Goal: Find specific page/section

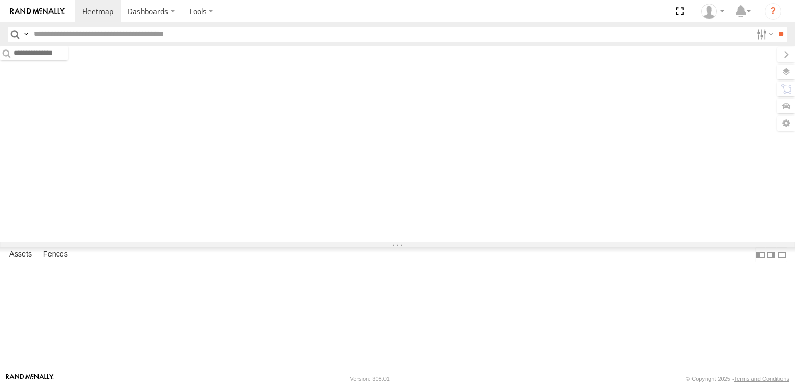
click at [142, 39] on input "text" at bounding box center [391, 34] width 722 height 15
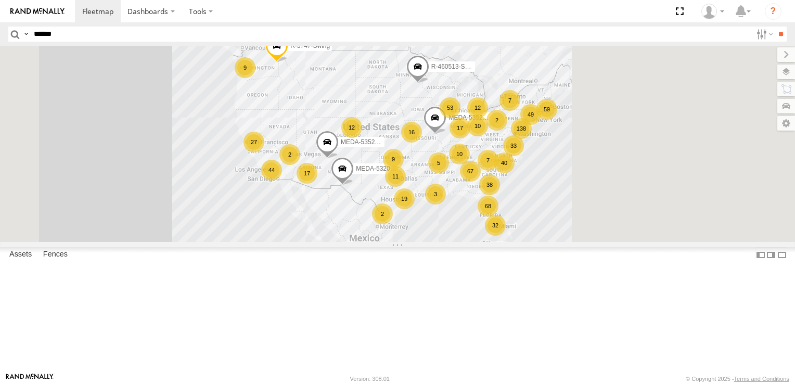
type input "******"
click at [775, 27] on input "**" at bounding box center [781, 34] width 12 height 15
